Goal: Check status: Check status

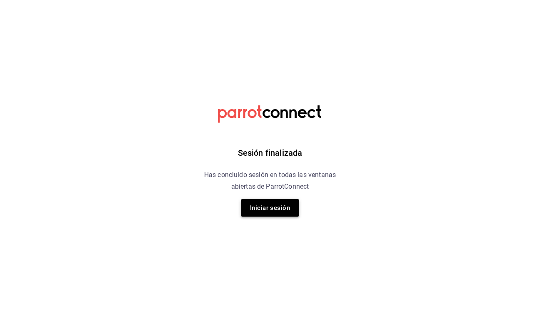
click at [272, 211] on button "Iniciar sesión" at bounding box center [270, 208] width 58 height 18
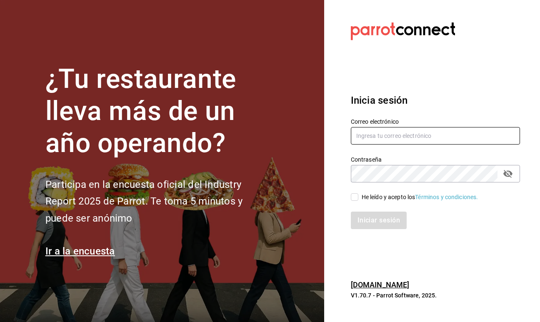
click at [366, 134] on input "text" at bounding box center [435, 136] width 169 height 18
type input "[PERSON_NAME][EMAIL_ADDRESS][DOMAIN_NAME]"
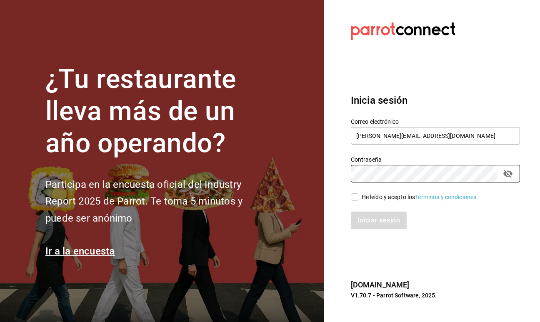
click at [352, 198] on input "He leído y acepto los Términos y condiciones." at bounding box center [355, 197] width 8 height 8
checkbox input "true"
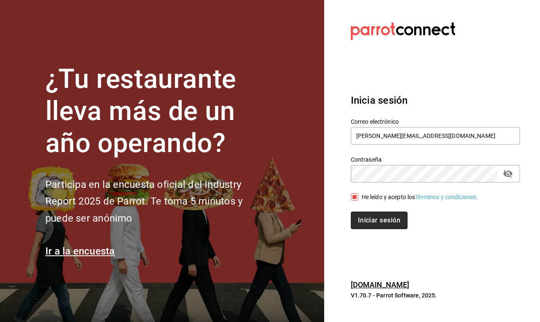
click at [369, 219] on button "Iniciar sesión" at bounding box center [379, 221] width 57 height 18
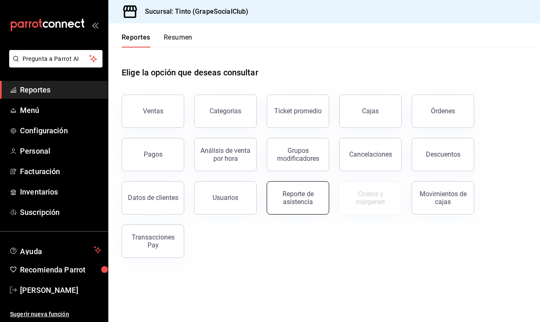
click at [296, 206] on button "Reporte de asistencia" at bounding box center [298, 197] width 63 height 33
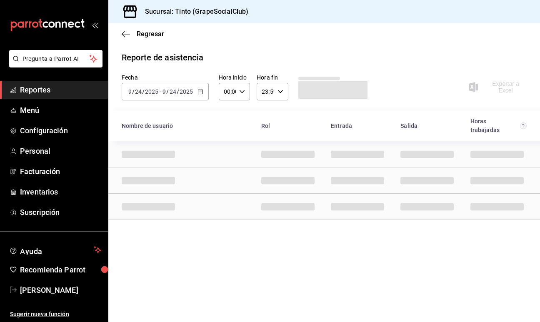
click at [198, 93] on \(Stroke\) "button" at bounding box center [200, 92] width 5 height 5
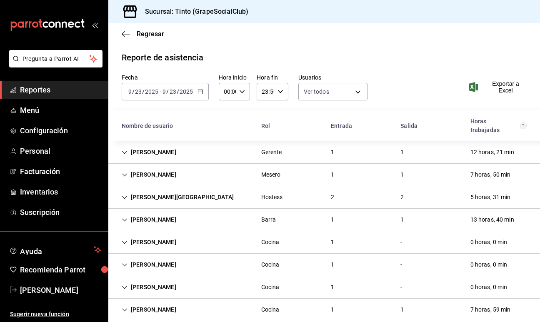
click at [271, 148] on div "Gerente" at bounding box center [271, 152] width 21 height 9
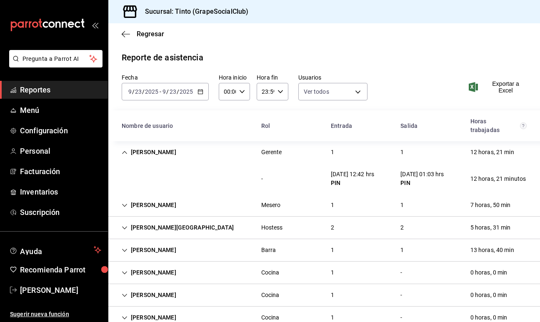
click at [268, 148] on div "Gerente" at bounding box center [271, 152] width 21 height 9
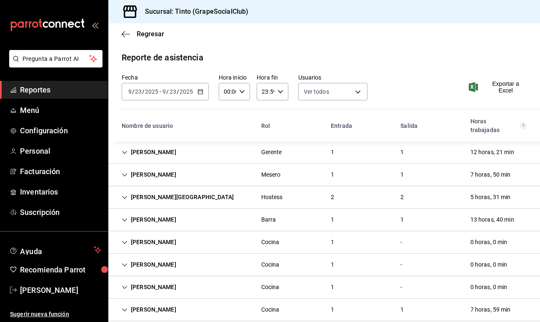
click at [283, 167] on div "Mesero" at bounding box center [271, 174] width 33 height 15
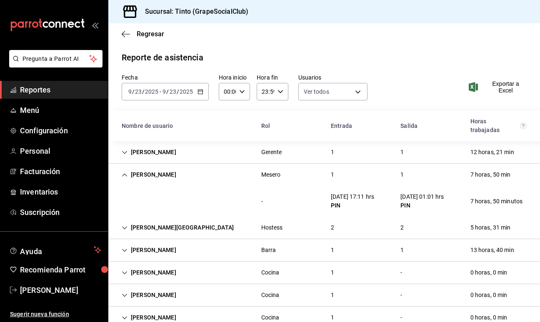
click at [278, 170] on div "Mesero" at bounding box center [271, 174] width 20 height 9
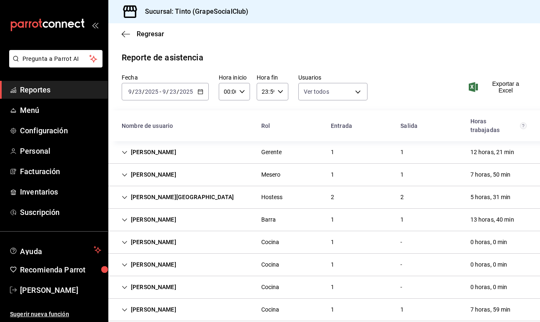
click at [278, 170] on div "Mesero" at bounding box center [271, 174] width 20 height 9
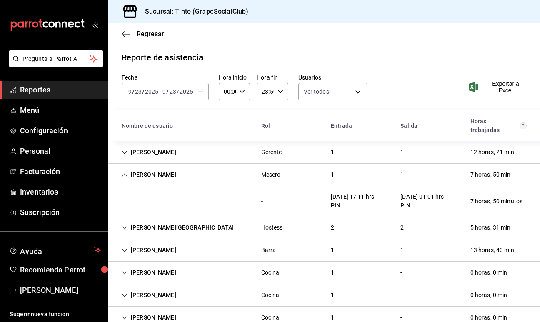
click at [278, 170] on div "Mesero" at bounding box center [271, 174] width 20 height 9
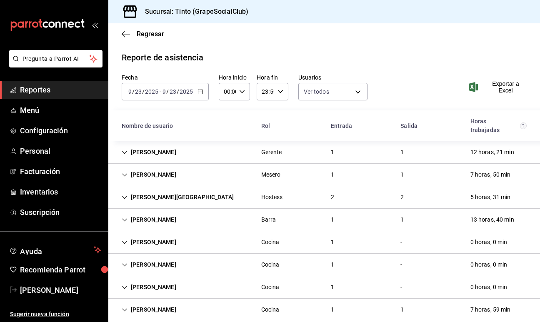
click at [278, 170] on div "Mesero" at bounding box center [271, 174] width 20 height 9
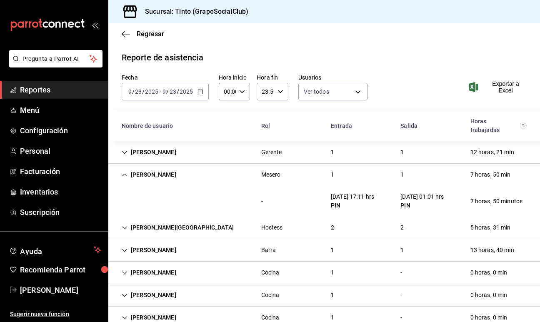
click at [278, 170] on div "Mesero" at bounding box center [271, 174] width 20 height 9
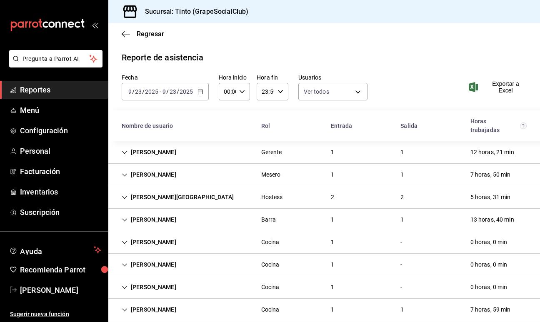
click at [274, 193] on div "Hostess" at bounding box center [272, 197] width 22 height 9
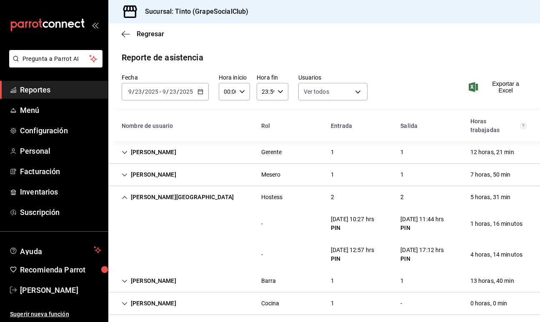
click at [283, 190] on div "Hostess" at bounding box center [272, 197] width 35 height 15
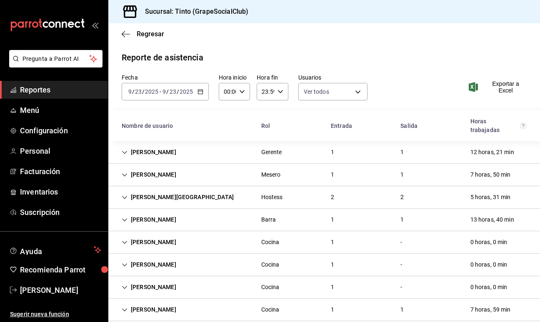
click at [270, 216] on div "Barra" at bounding box center [268, 220] width 15 height 9
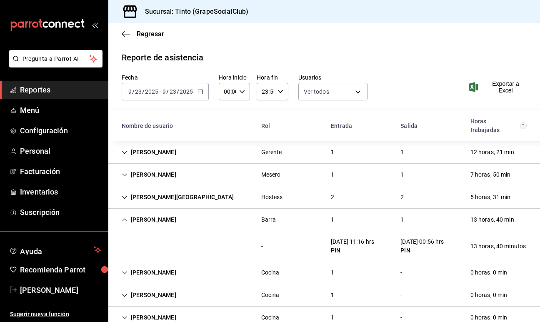
click at [270, 216] on div "Barra" at bounding box center [268, 220] width 15 height 9
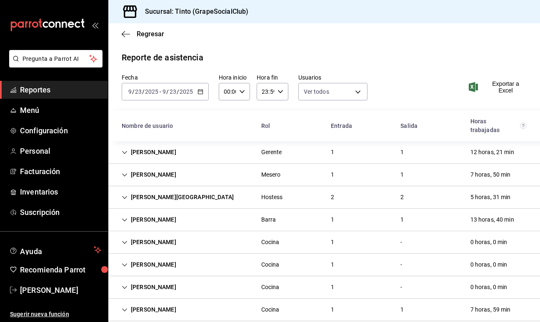
click at [268, 238] on div "Cocina" at bounding box center [270, 242] width 18 height 9
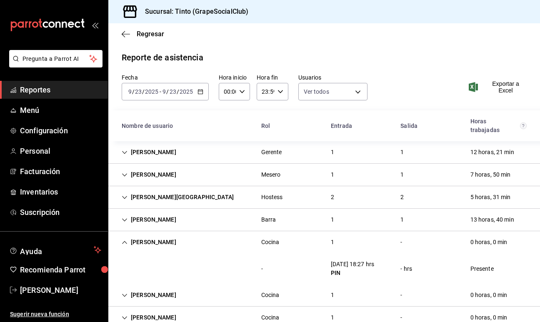
click at [268, 238] on div "Cocina" at bounding box center [270, 242] width 18 height 9
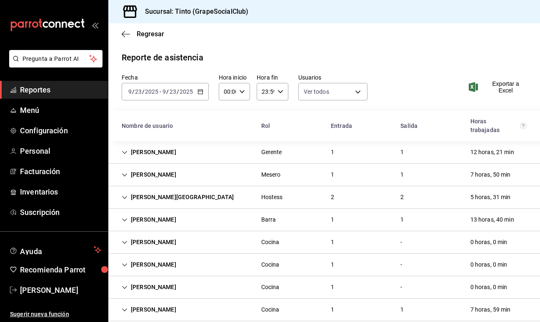
click at [266, 261] on div "Cocina" at bounding box center [270, 265] width 18 height 9
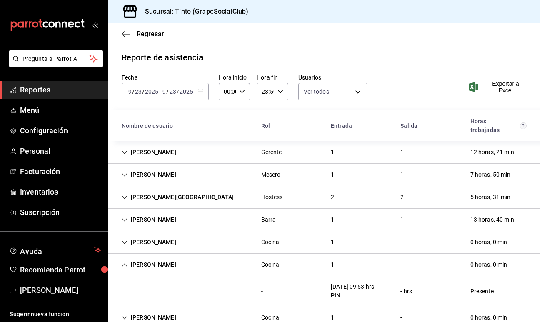
click at [266, 261] on div "Cocina" at bounding box center [270, 265] width 18 height 9
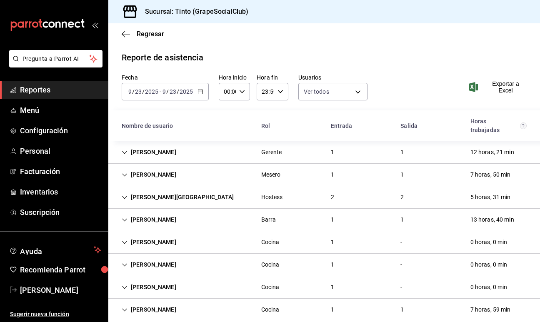
click at [272, 283] on div "Cocina" at bounding box center [270, 287] width 18 height 9
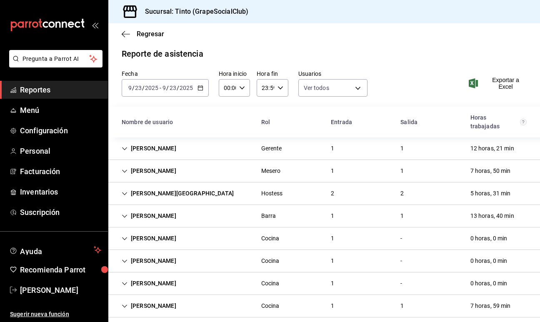
click at [465, 231] on div "0 horas, 0 min" at bounding box center [489, 238] width 50 height 15
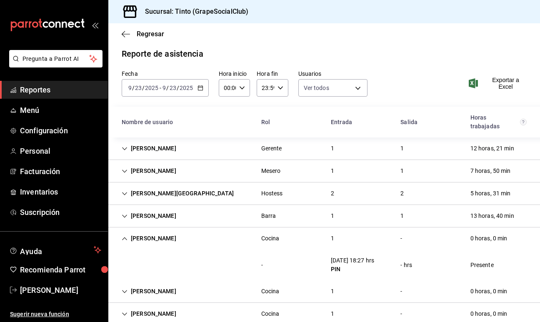
click at [465, 231] on div "0 horas, 0 min" at bounding box center [489, 238] width 50 height 15
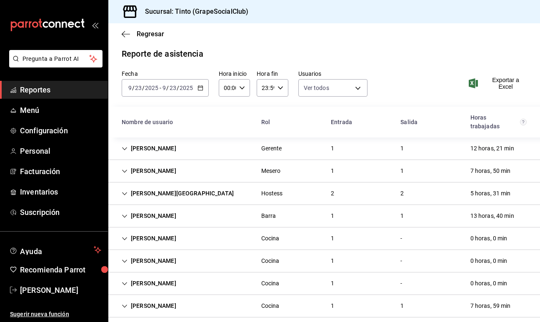
click at [445, 251] on div "Elizabeth Delgado Cocina 1 - 0 horas, 0 min" at bounding box center [324, 261] width 432 height 23
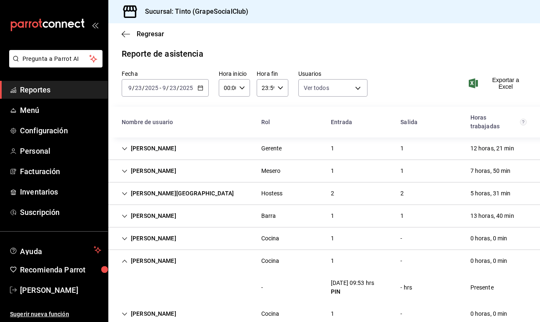
click at [446, 251] on div "Elizabeth Delgado Cocina 1 - 0 horas, 0 min" at bounding box center [324, 261] width 432 height 22
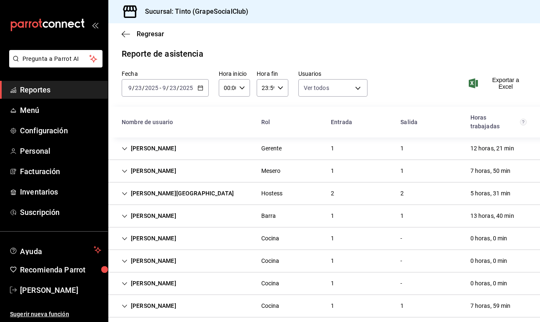
click at [458, 274] on div "Angel Carrillo Cocina 1 - 0 horas, 0 min" at bounding box center [324, 284] width 432 height 23
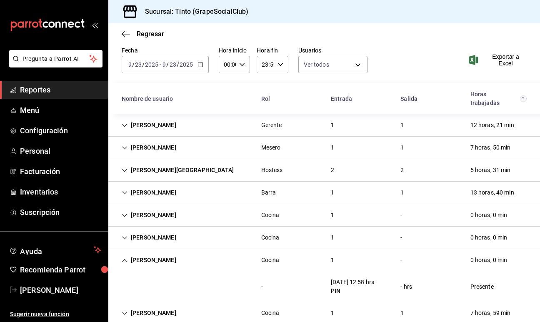
scroll to position [34, 0]
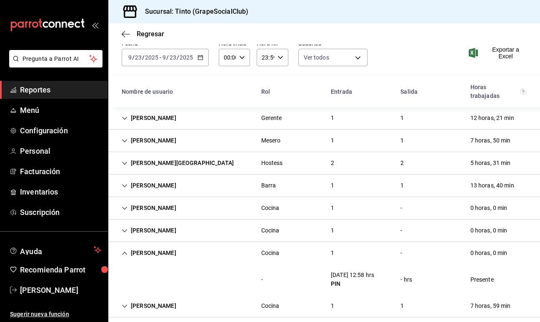
click at [479, 246] on div "0 horas, 0 min" at bounding box center [489, 253] width 50 height 15
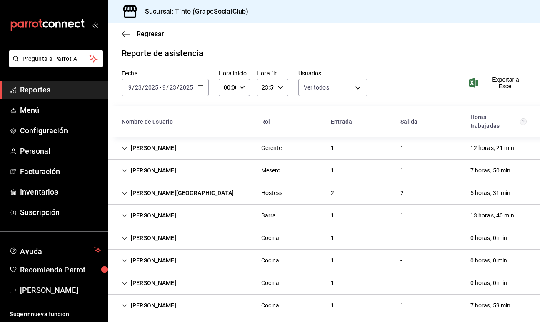
scroll to position [4, 0]
click at [381, 232] on div "Yessica Parra Cocina 1 - 0 horas, 0 min" at bounding box center [324, 239] width 432 height 23
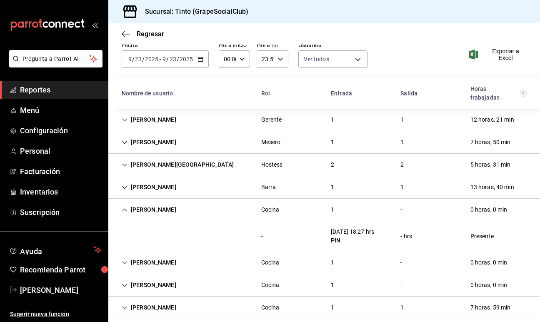
scroll to position [34, 0]
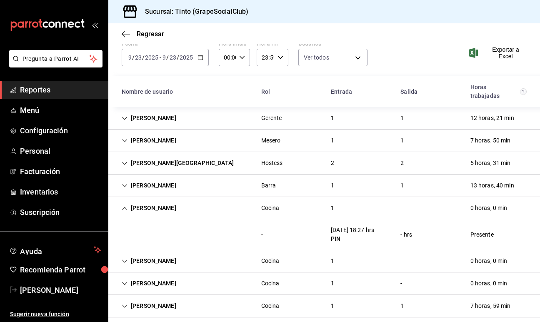
click at [404, 201] on div "-" at bounding box center [401, 208] width 15 height 15
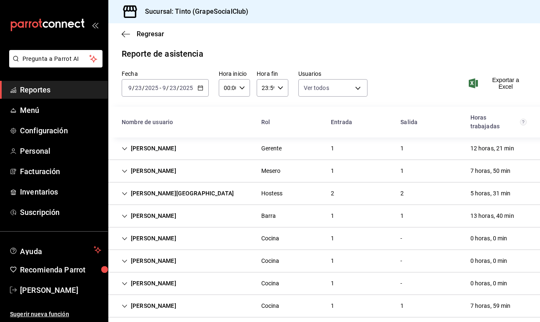
click at [414, 228] on div "Yessica Parra Cocina 1 - 0 horas, 0 min" at bounding box center [324, 239] width 432 height 23
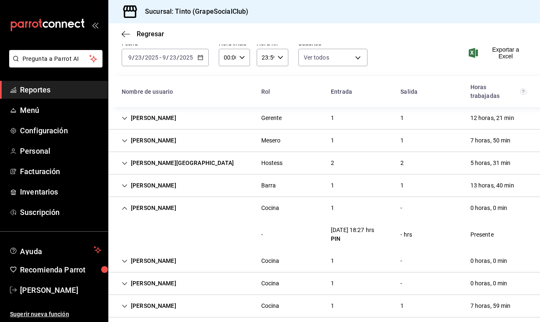
click at [148, 201] on div "Yessica Parra" at bounding box center [149, 208] width 68 height 15
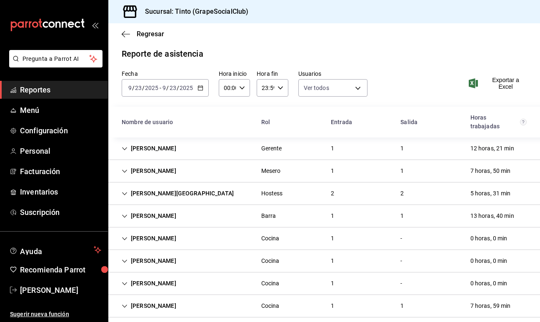
click at [163, 253] on div "Elizabeth Delgado" at bounding box center [149, 260] width 68 height 15
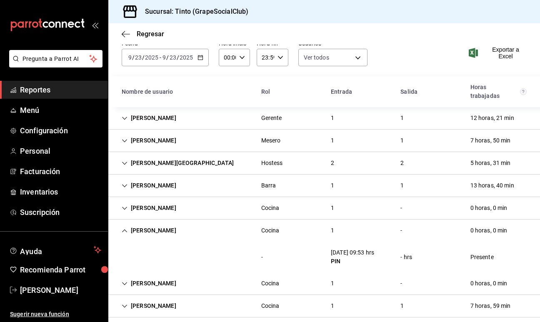
click at [147, 223] on div "Elizabeth Delgado" at bounding box center [149, 230] width 68 height 15
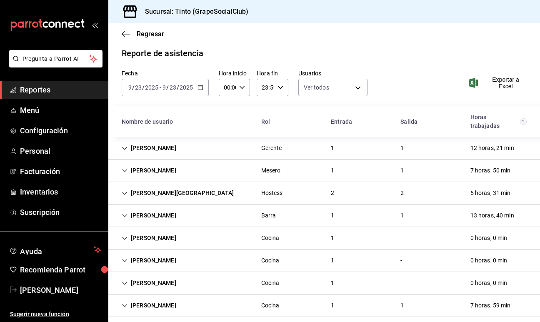
scroll to position [4, 0]
click at [154, 276] on div "Angel Carrillo" at bounding box center [149, 283] width 68 height 15
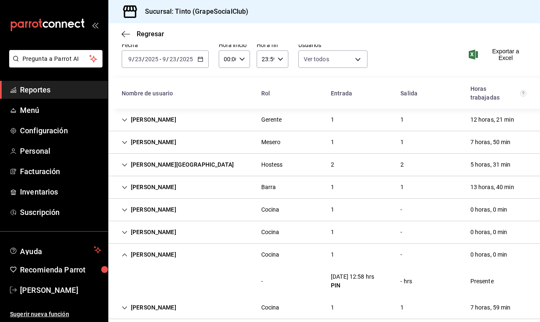
scroll to position [34, 0]
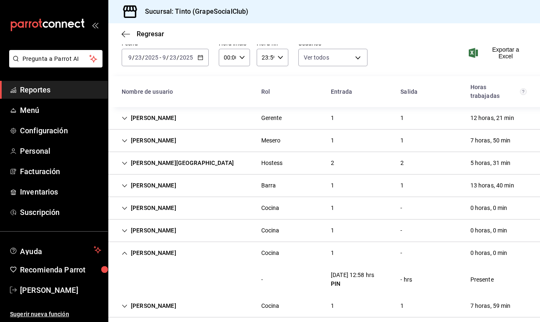
click at [133, 246] on div "Angel Carrillo" at bounding box center [149, 253] width 68 height 15
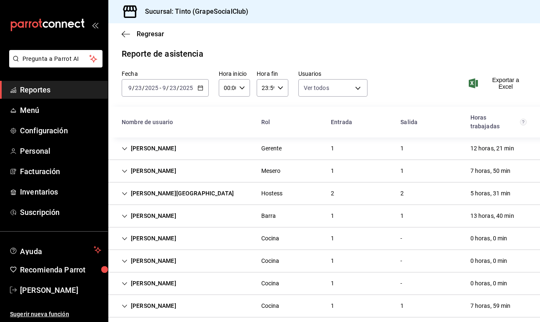
click at [137, 231] on div "Yessica Parra" at bounding box center [149, 238] width 68 height 15
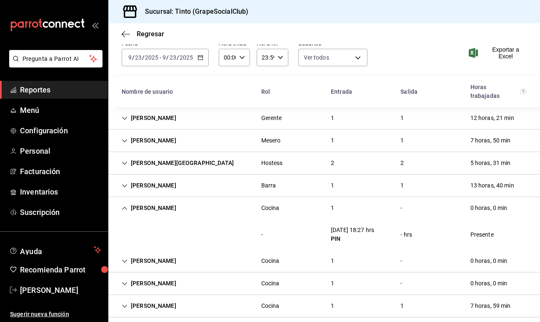
click at [131, 201] on div "Yessica Parra" at bounding box center [149, 208] width 68 height 15
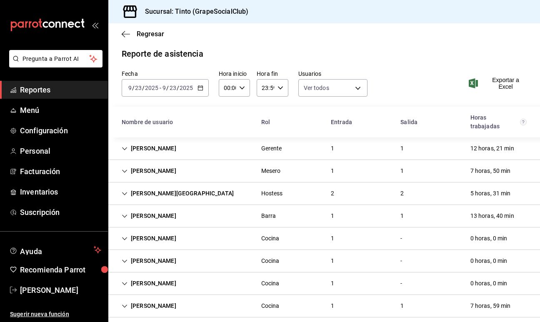
scroll to position [4, 0]
click at [157, 254] on div "Elizabeth Delgado" at bounding box center [149, 260] width 68 height 15
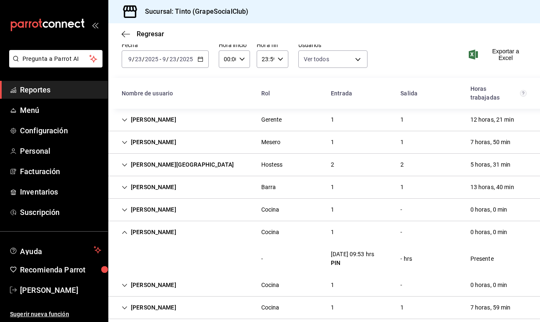
scroll to position [34, 0]
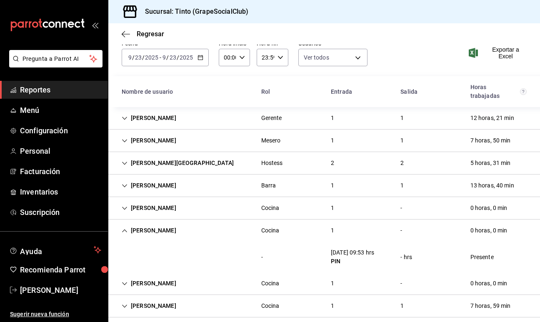
click at [165, 298] on div "Daniel Cardenas" at bounding box center [149, 305] width 68 height 15
click at [175, 223] on div "Elizabeth Delgado" at bounding box center [149, 230] width 68 height 15
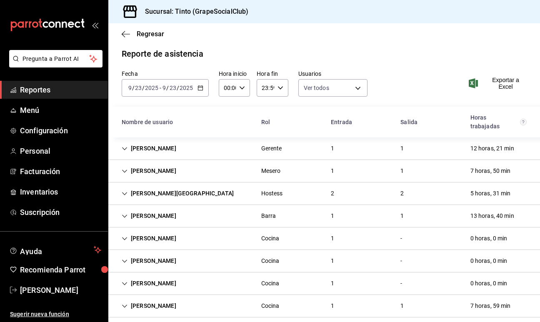
click at [145, 276] on div "Angel Carrillo" at bounding box center [149, 283] width 68 height 15
